Goal: Register for event/course

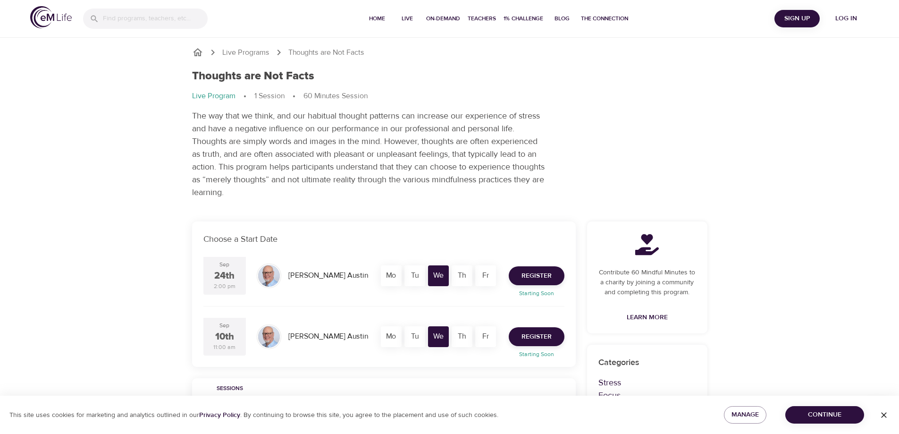
click at [392, 277] on div "Mo" at bounding box center [391, 275] width 21 height 21
click at [413, 272] on div "Tu" at bounding box center [415, 275] width 21 height 21
click at [418, 342] on div "Tu" at bounding box center [415, 336] width 21 height 21
click at [401, 340] on div "Mo" at bounding box center [391, 336] width 21 height 21
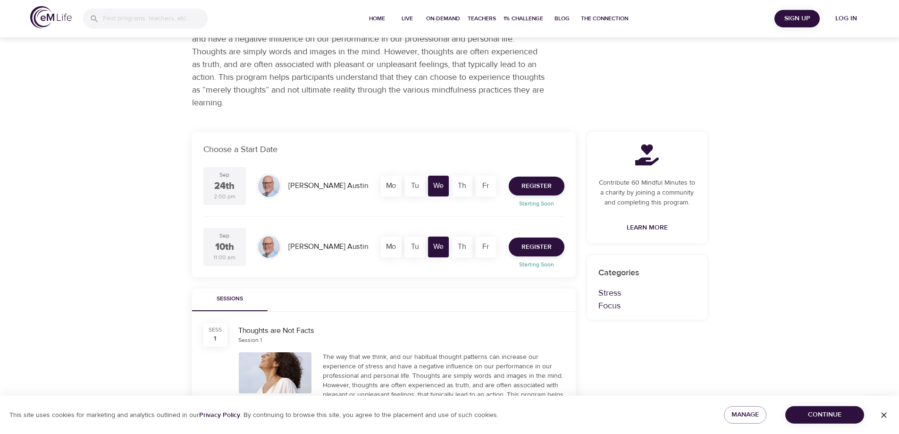
scroll to position [47, 0]
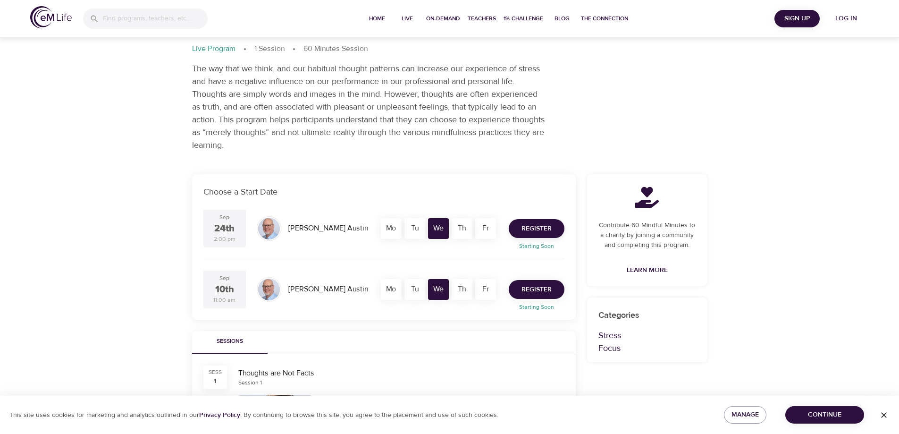
click at [536, 290] on span "Register" at bounding box center [537, 290] width 30 height 12
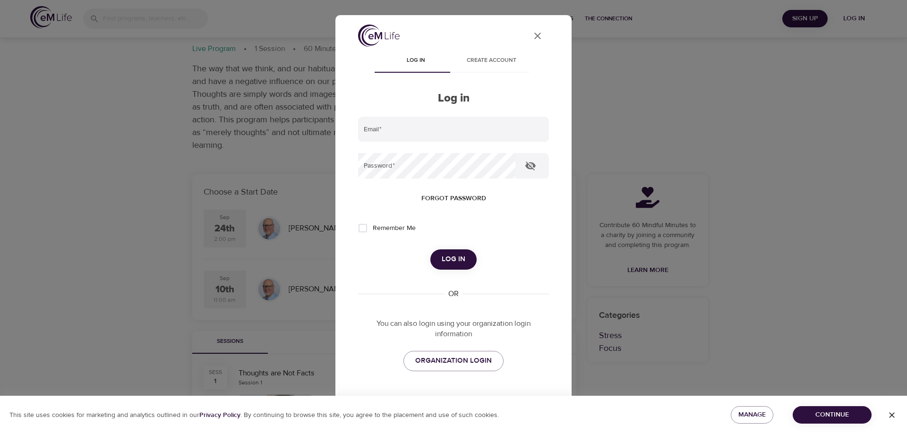
type input "[PERSON_NAME][EMAIL_ADDRESS][PERSON_NAME][DOMAIN_NAME]"
click at [457, 263] on span "Log in" at bounding box center [453, 259] width 24 height 12
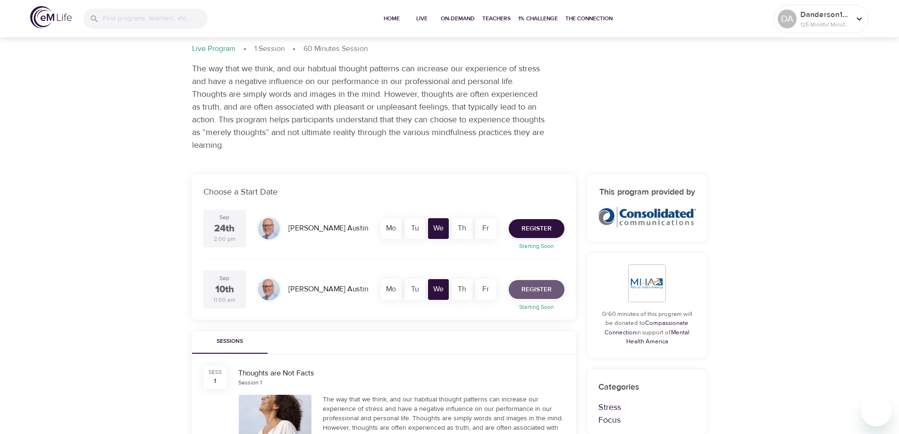
click at [539, 286] on span "Register" at bounding box center [537, 290] width 30 height 12
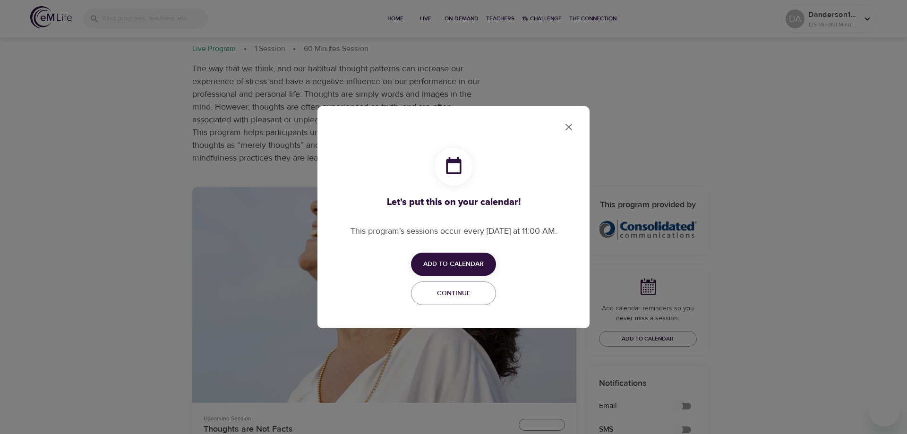
checkbox input "true"
click at [491, 263] on span "Add to Calendar" at bounding box center [453, 264] width 85 height 12
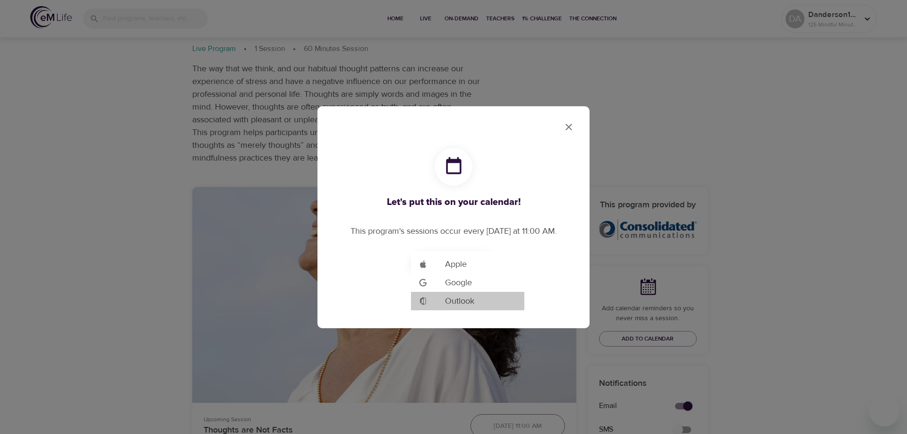
click at [464, 298] on span "Outlook" at bounding box center [459, 301] width 29 height 13
click at [572, 125] on div at bounding box center [453, 217] width 907 height 434
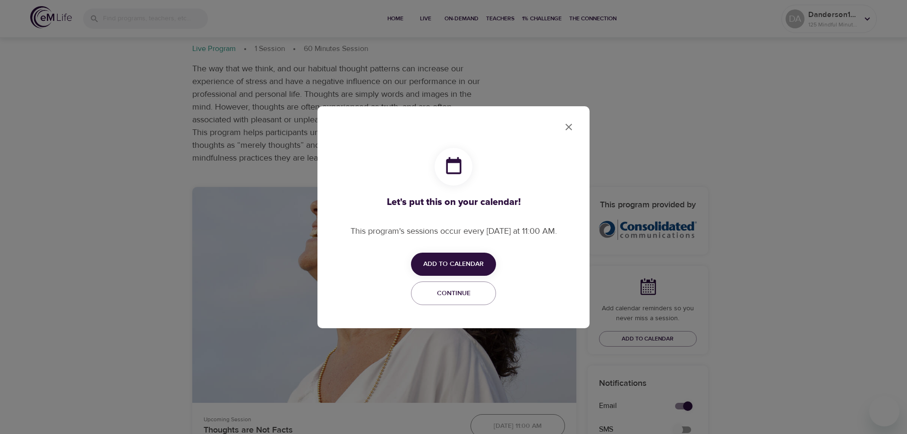
click at [569, 127] on icon "close" at bounding box center [568, 127] width 7 height 7
